Goal: Task Accomplishment & Management: Use online tool/utility

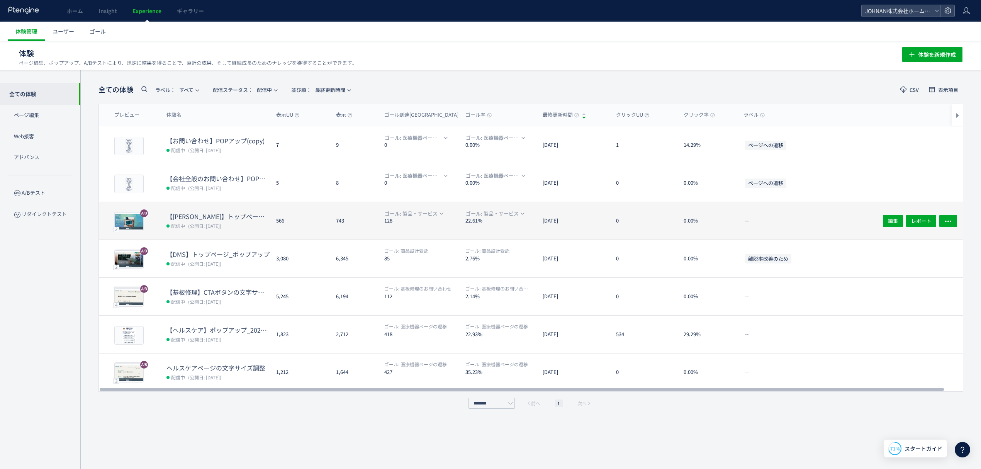
click at [291, 230] on div "566" at bounding box center [300, 220] width 60 height 37
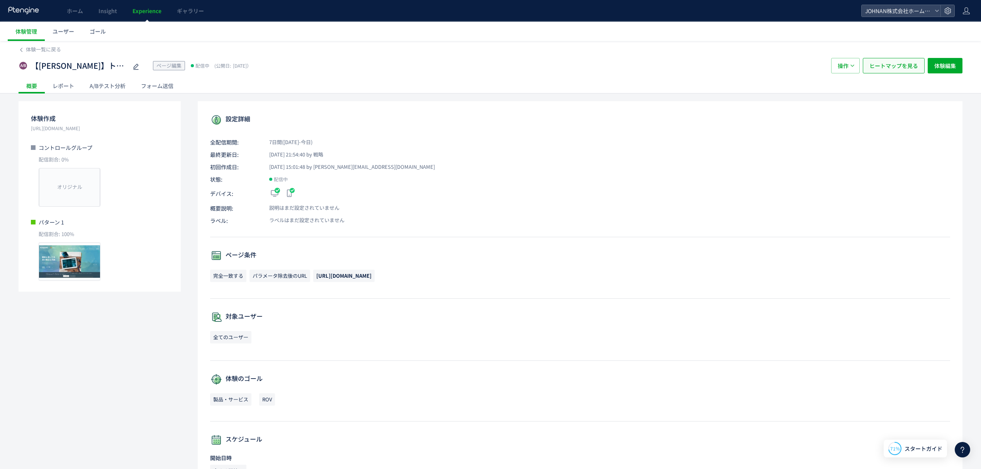
drag, startPoint x: 898, startPoint y: 57, endPoint x: 901, endPoint y: 70, distance: 13.4
click at [898, 57] on div "【[PERSON_NAME]】トップページ_イベント・展示会情報_20250912 ページ編集 配信中 (公開日: [DATE]） 操作 ヒートマップを見る …" at bounding box center [491, 65] width 944 height 25
click at [899, 58] on button "ヒートマップを見る" at bounding box center [894, 65] width 62 height 15
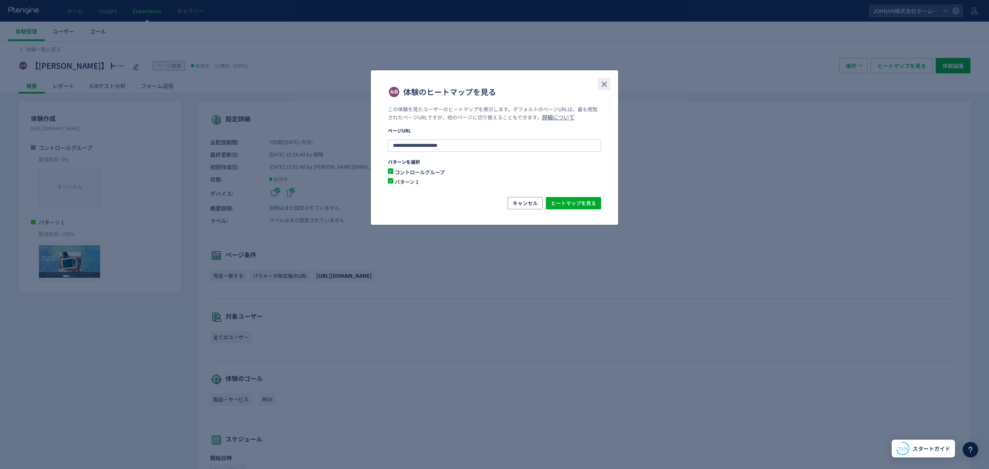
click at [602, 82] on use "close" at bounding box center [603, 83] width 5 height 5
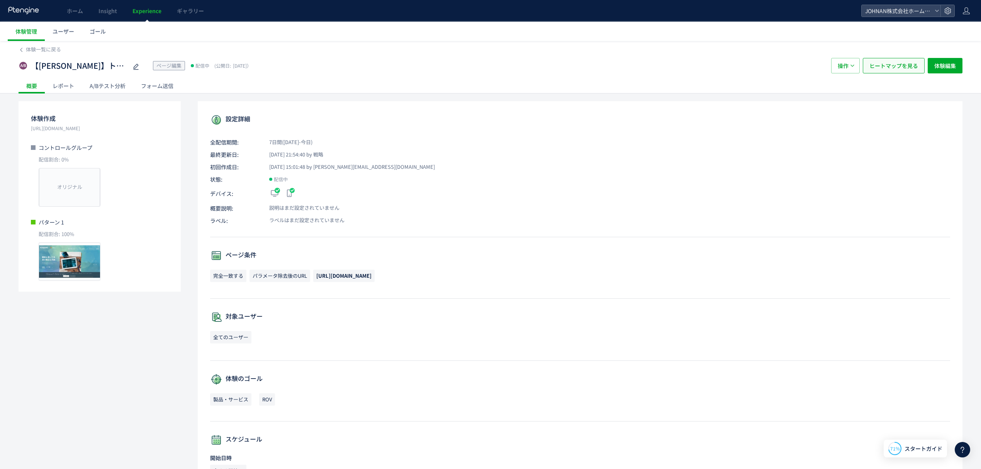
click at [883, 63] on span "ヒートマップを見る" at bounding box center [893, 65] width 49 height 15
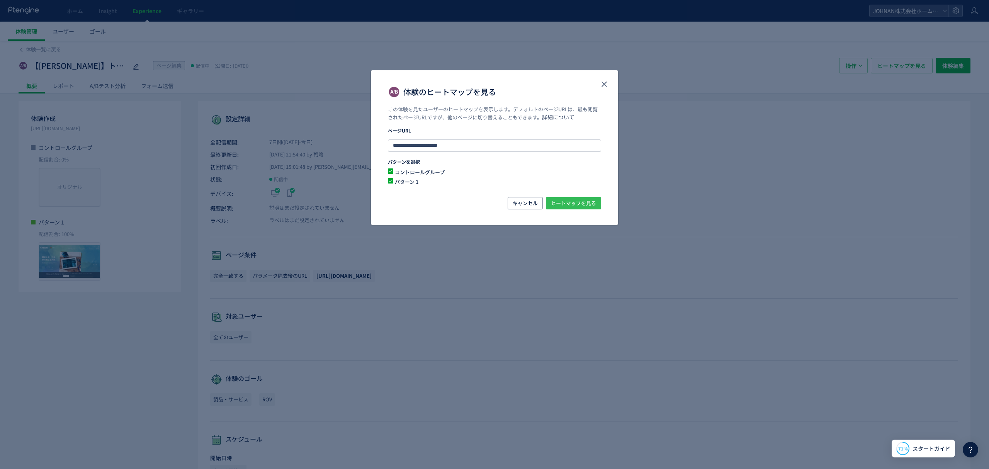
click at [589, 199] on span "ヒートマップを見る" at bounding box center [573, 203] width 45 height 12
drag, startPoint x: 603, startPoint y: 85, endPoint x: 628, endPoint y: 90, distance: 25.5
click at [603, 85] on icon "close" at bounding box center [603, 84] width 9 height 9
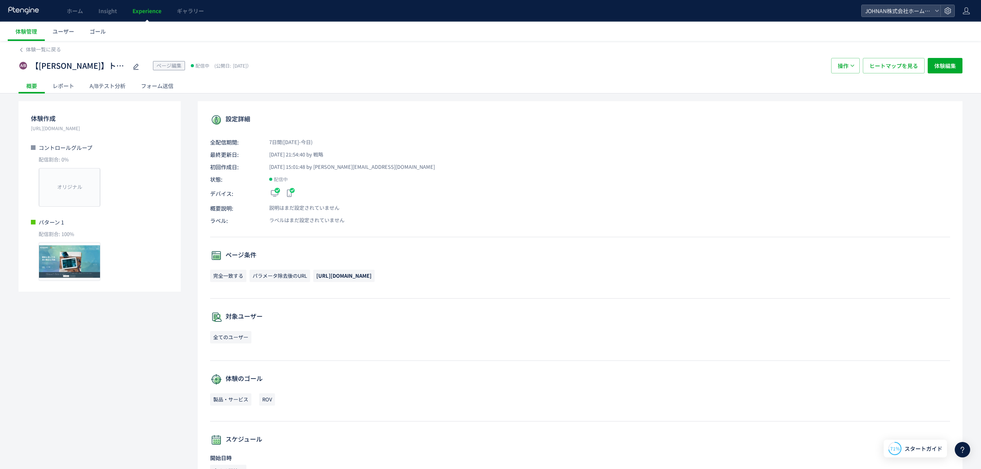
click at [119, 83] on div "A/Bテスト分析" at bounding box center [107, 85] width 51 height 15
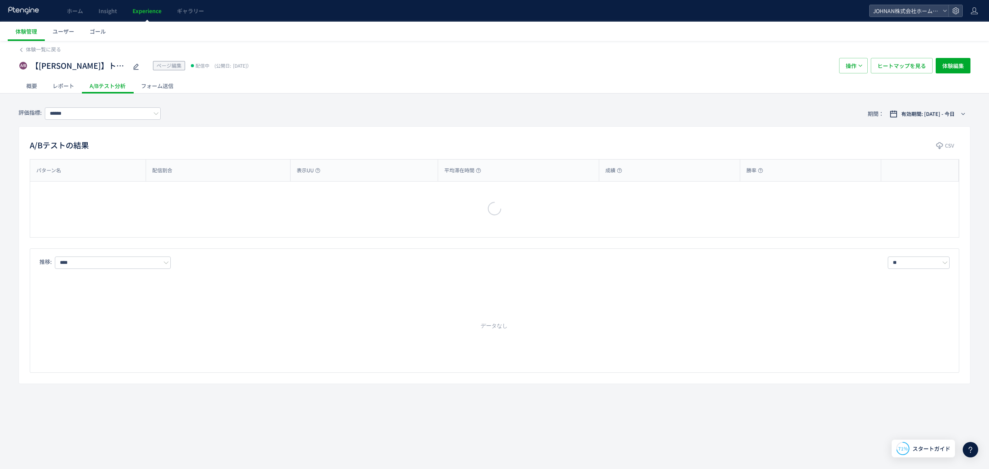
type input "*******"
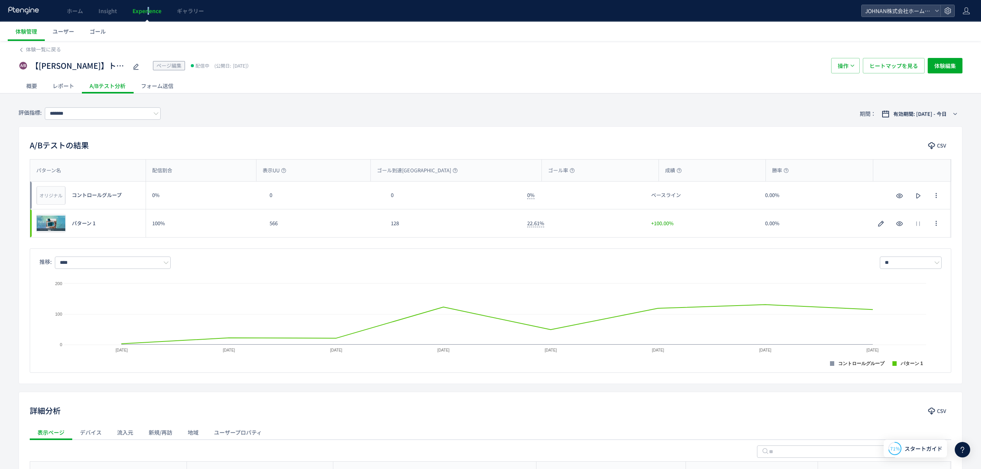
click at [148, 6] on link "Experience" at bounding box center [147, 11] width 44 height 22
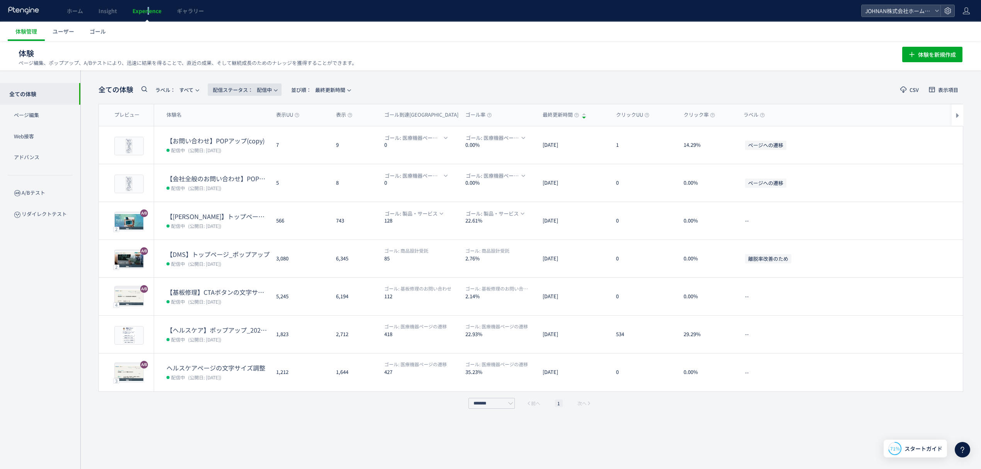
click at [238, 88] on span "配信ステータス​：" at bounding box center [233, 89] width 40 height 7
click at [249, 166] on li "下書き" at bounding box center [247, 167] width 32 height 14
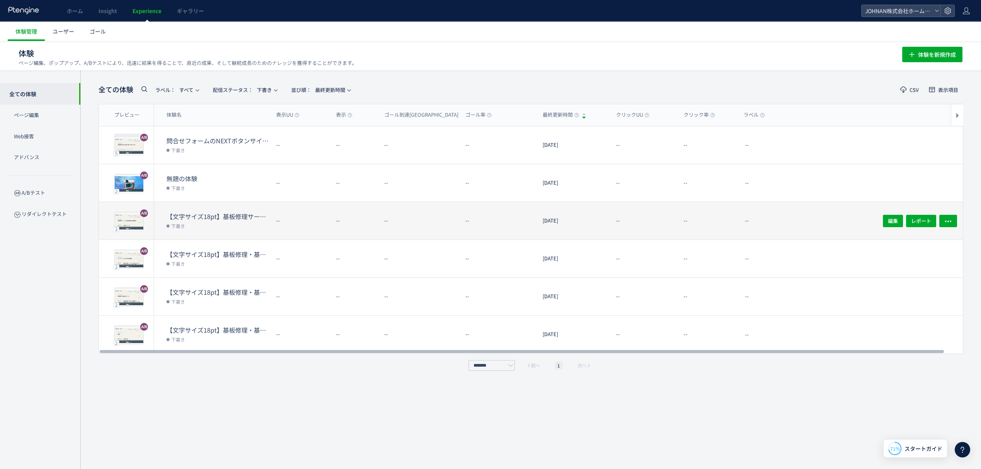
click at [338, 222] on div "--" at bounding box center [354, 220] width 48 height 37
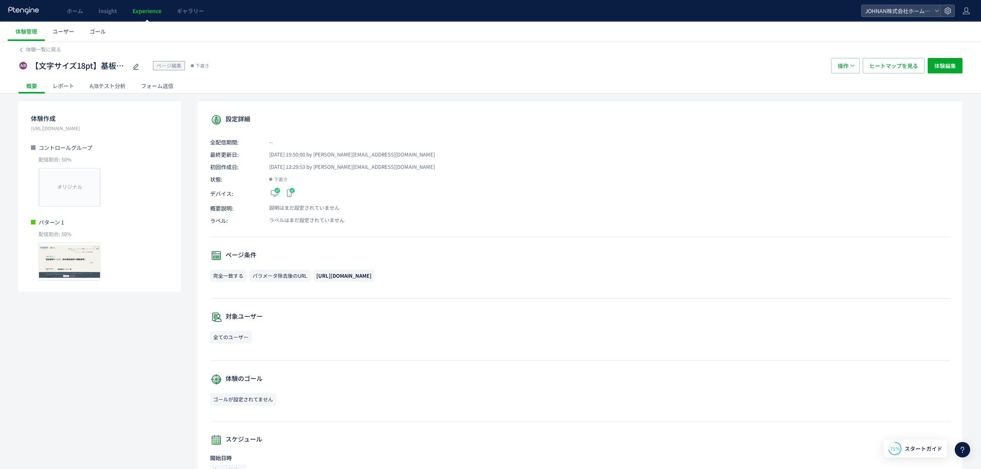
drag, startPoint x: 433, startPoint y: 277, endPoint x: 317, endPoint y: 275, distance: 115.9
click at [317, 275] on p "完全一致する パラメータ除去後のURL [URL][DOMAIN_NAME]" at bounding box center [580, 278] width 740 height 16
copy span "[URL][DOMAIN_NAME]"
click at [96, 263] on div "プレビュー" at bounding box center [70, 261] width 62 height 39
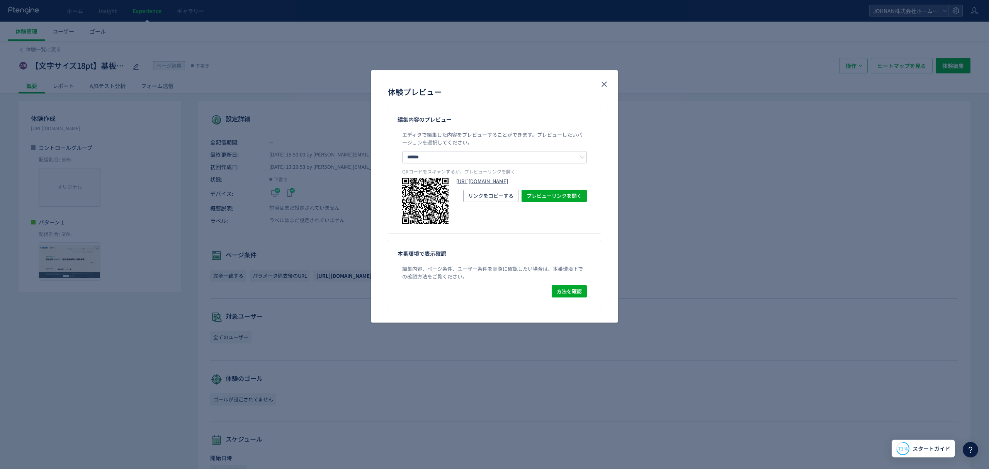
click at [507, 185] on link "[URL][DOMAIN_NAME]" at bounding box center [521, 181] width 131 height 7
click at [606, 85] on icon "close" at bounding box center [603, 84] width 9 height 9
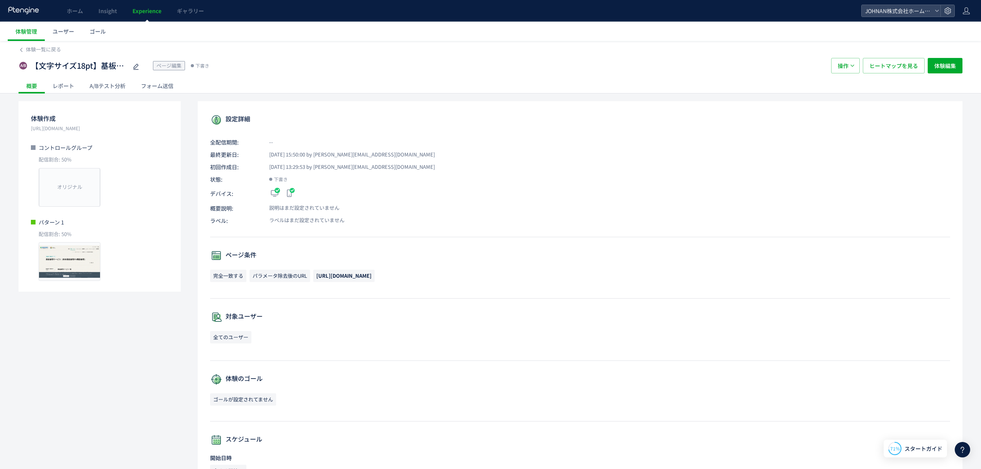
click at [160, 5] on link "Experience" at bounding box center [147, 11] width 44 height 22
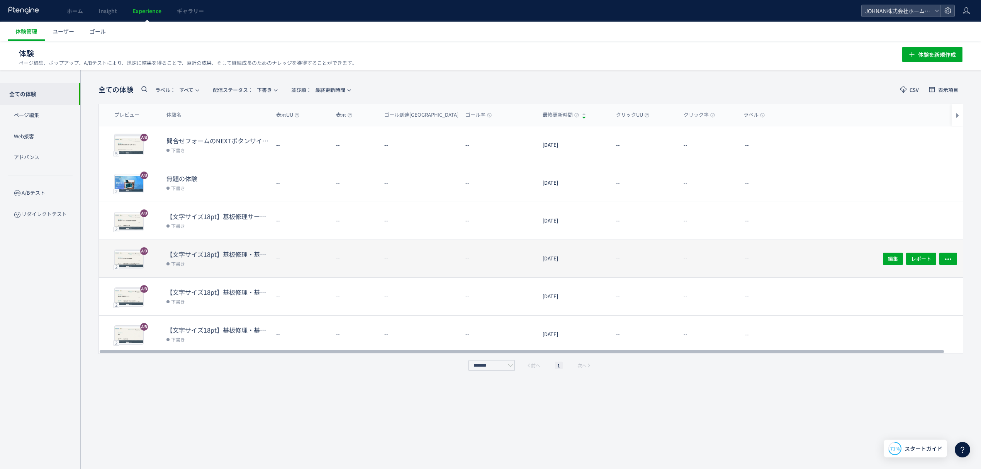
click at [181, 257] on dt "【文字サイズ18pt】基板修理・基板保全サービスメーカーサービス終了品の基板修理_mrk" at bounding box center [218, 254] width 104 height 9
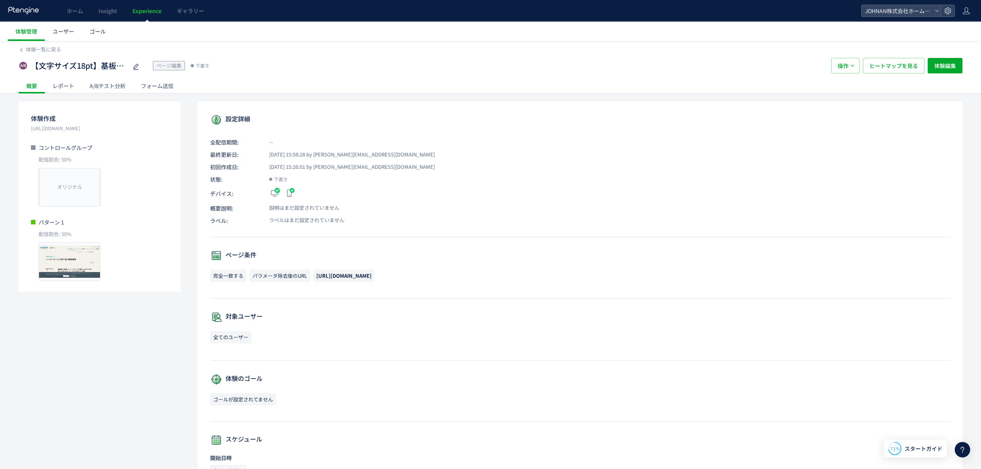
drag, startPoint x: 453, startPoint y: 277, endPoint x: 317, endPoint y: 280, distance: 136.0
click at [317, 280] on p "完全一致する パラメータ除去後のURL [URL][DOMAIN_NAME]" at bounding box center [580, 278] width 740 height 16
copy span "[URL][DOMAIN_NAME]"
click at [151, 7] on span "Experience" at bounding box center [146, 11] width 29 height 8
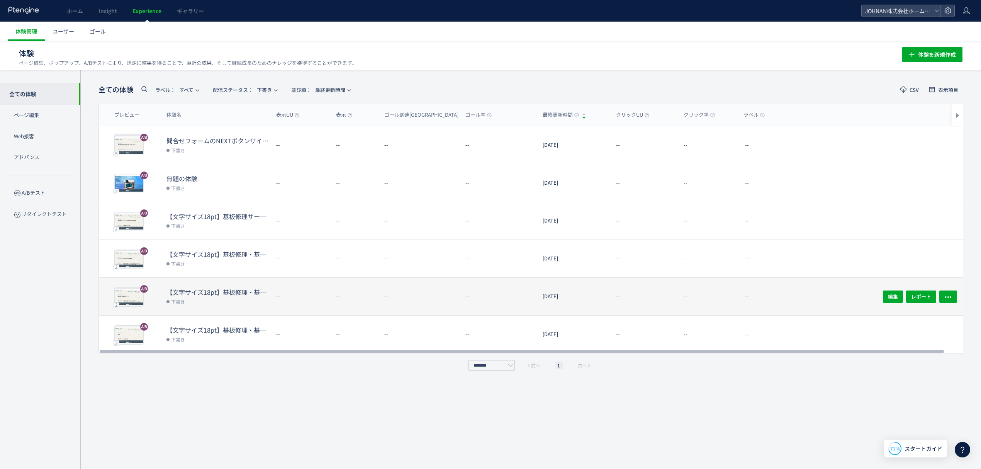
click at [251, 294] on dt "【文字サイズ18pt】基板修理・基板保全サービスTOP_mrk" at bounding box center [218, 292] width 104 height 9
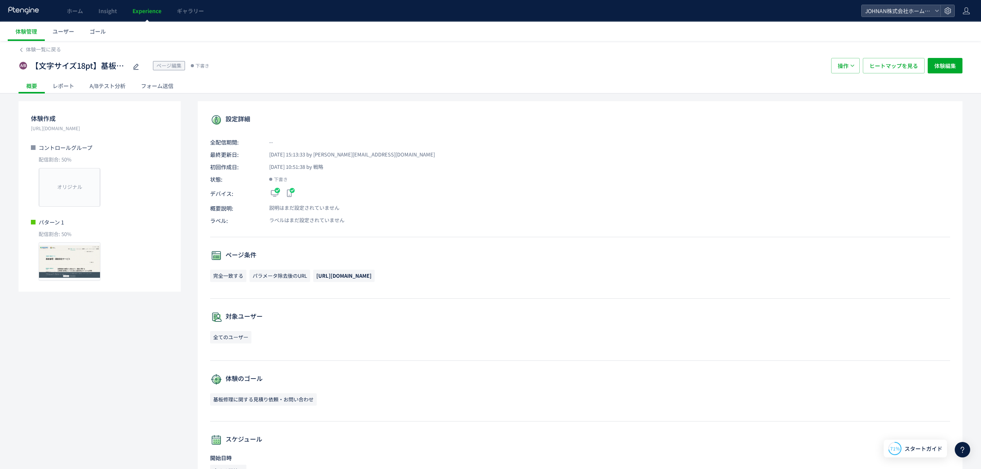
drag, startPoint x: 413, startPoint y: 281, endPoint x: 316, endPoint y: 281, distance: 97.3
click at [316, 281] on p "完全一致する パラメータ除去後のURL [URL][DOMAIN_NAME]" at bounding box center [580, 278] width 740 height 16
copy span "[URL][DOMAIN_NAME]"
click at [157, 14] on span "Experience" at bounding box center [146, 11] width 29 height 8
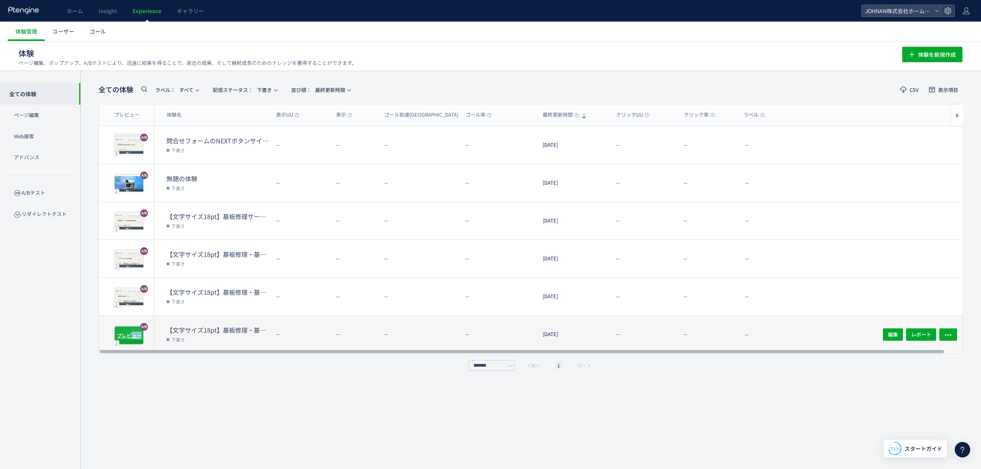
click at [132, 329] on div "プレビュー" at bounding box center [128, 335] width 29 height 19
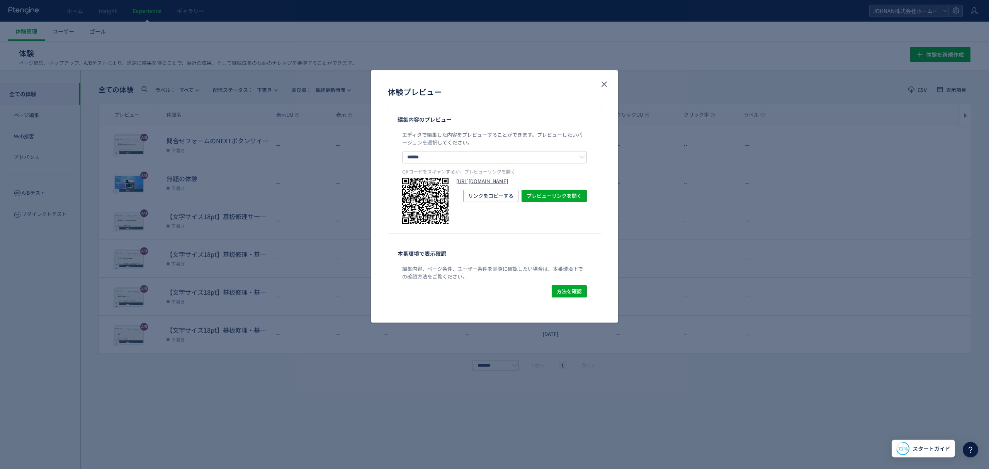
click at [503, 185] on link "[URL][DOMAIN_NAME]" at bounding box center [521, 181] width 131 height 7
click at [607, 86] on icon "close" at bounding box center [603, 84] width 9 height 9
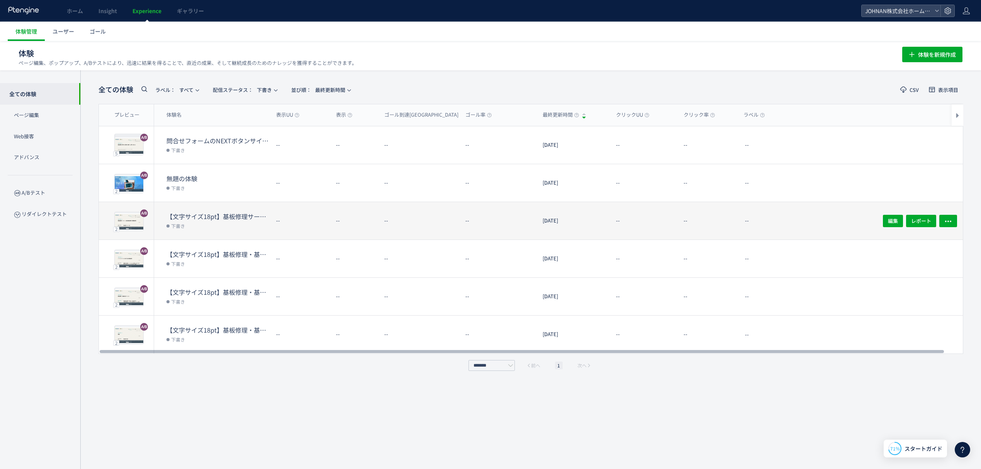
click at [354, 230] on div "--" at bounding box center [354, 220] width 48 height 37
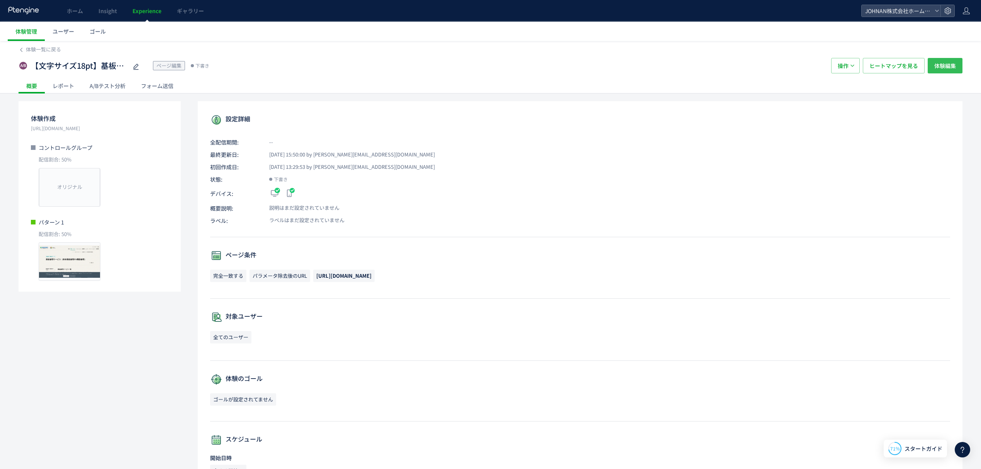
click at [956, 68] on button "体験編集" at bounding box center [945, 65] width 35 height 15
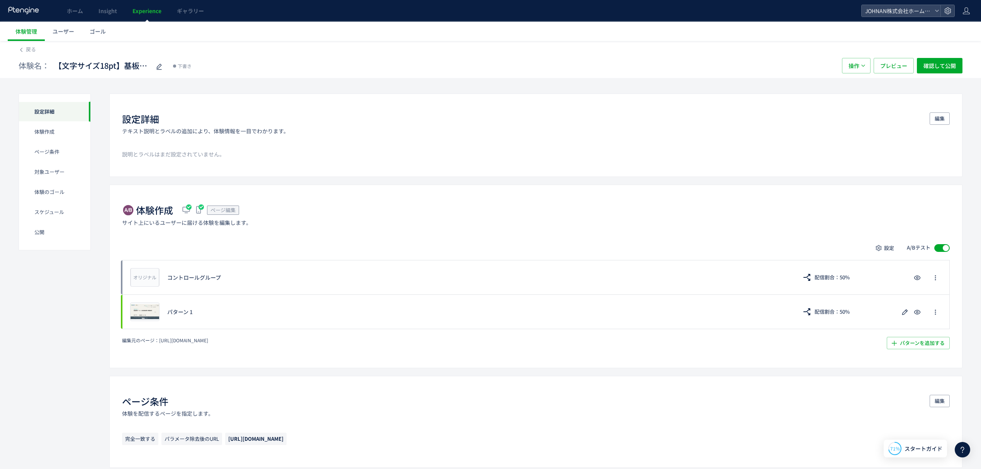
click at [699, 75] on div "体験名： 【文字サイズ18pt】基板修理サービス（単体基板修理/FA機器修理）_mrk 下書き 操作 プレビュー 確認して公開" at bounding box center [491, 65] width 944 height 25
